Goal: Navigation & Orientation: Find specific page/section

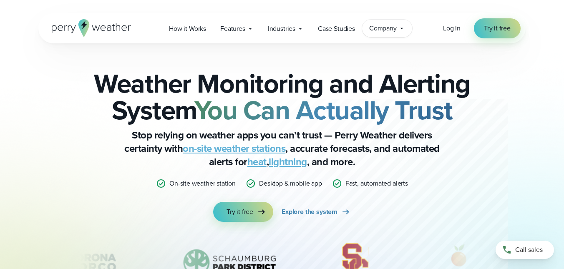
click at [398, 26] on div "Company Contact Us Reach out to us for sales or support questions" at bounding box center [387, 29] width 50 height 18
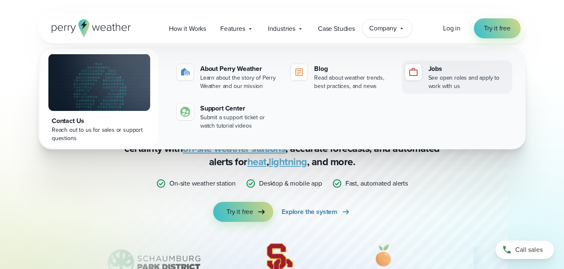
click at [470, 76] on div "See open roles and apply to work with us" at bounding box center [468, 82] width 80 height 17
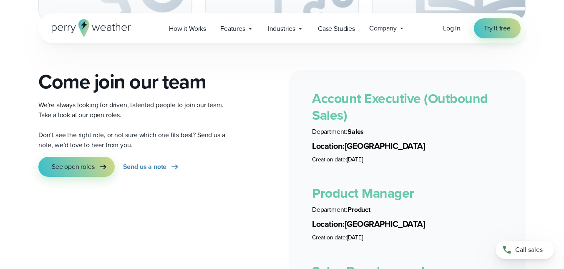
scroll to position [1482, 0]
click at [378, 91] on link "Account Executive (Outbound Sales)" at bounding box center [400, 106] width 176 height 37
